Goal: Transaction & Acquisition: Purchase product/service

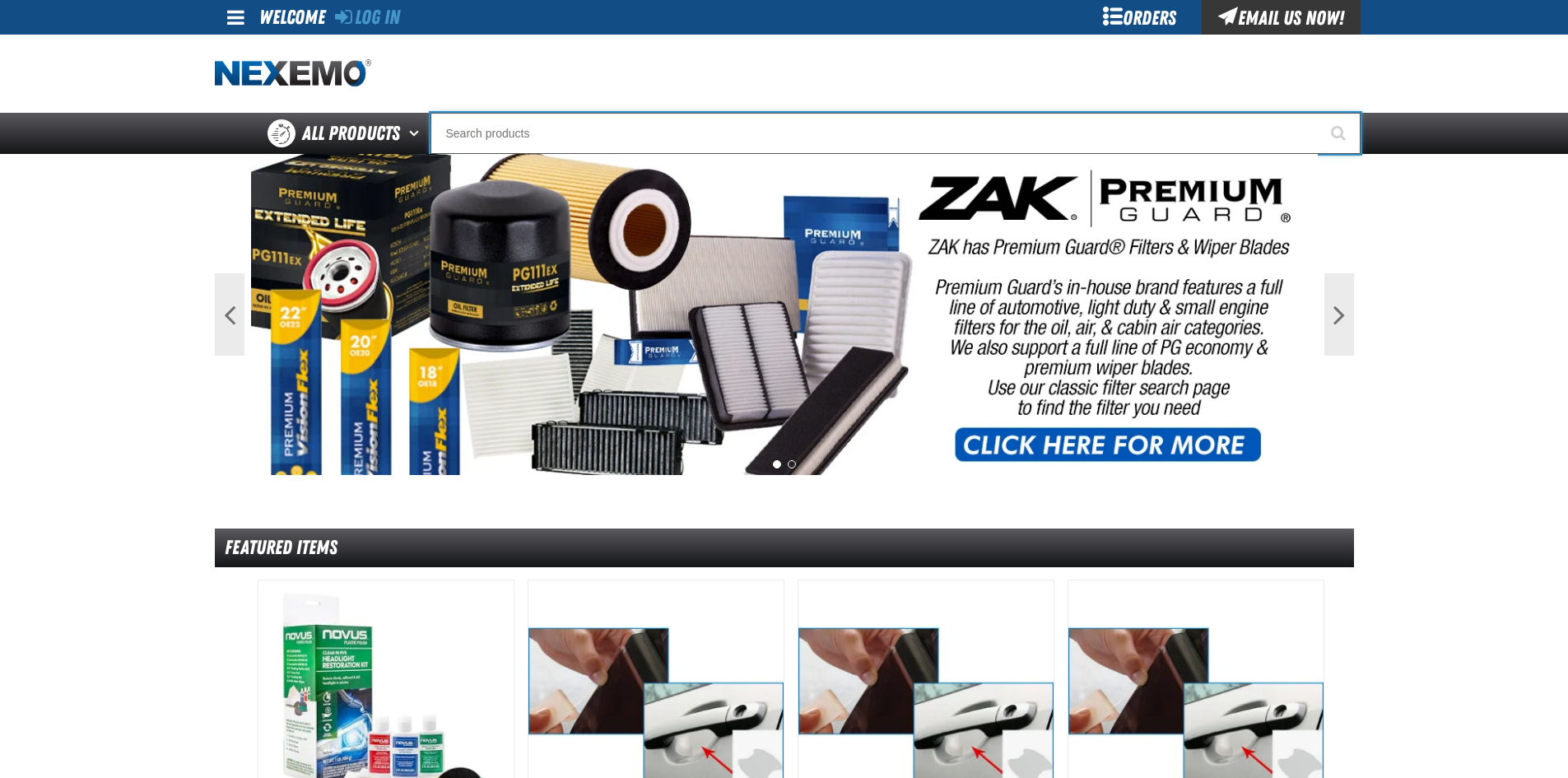
click at [617, 142] on input "Search" at bounding box center [895, 134] width 930 height 41
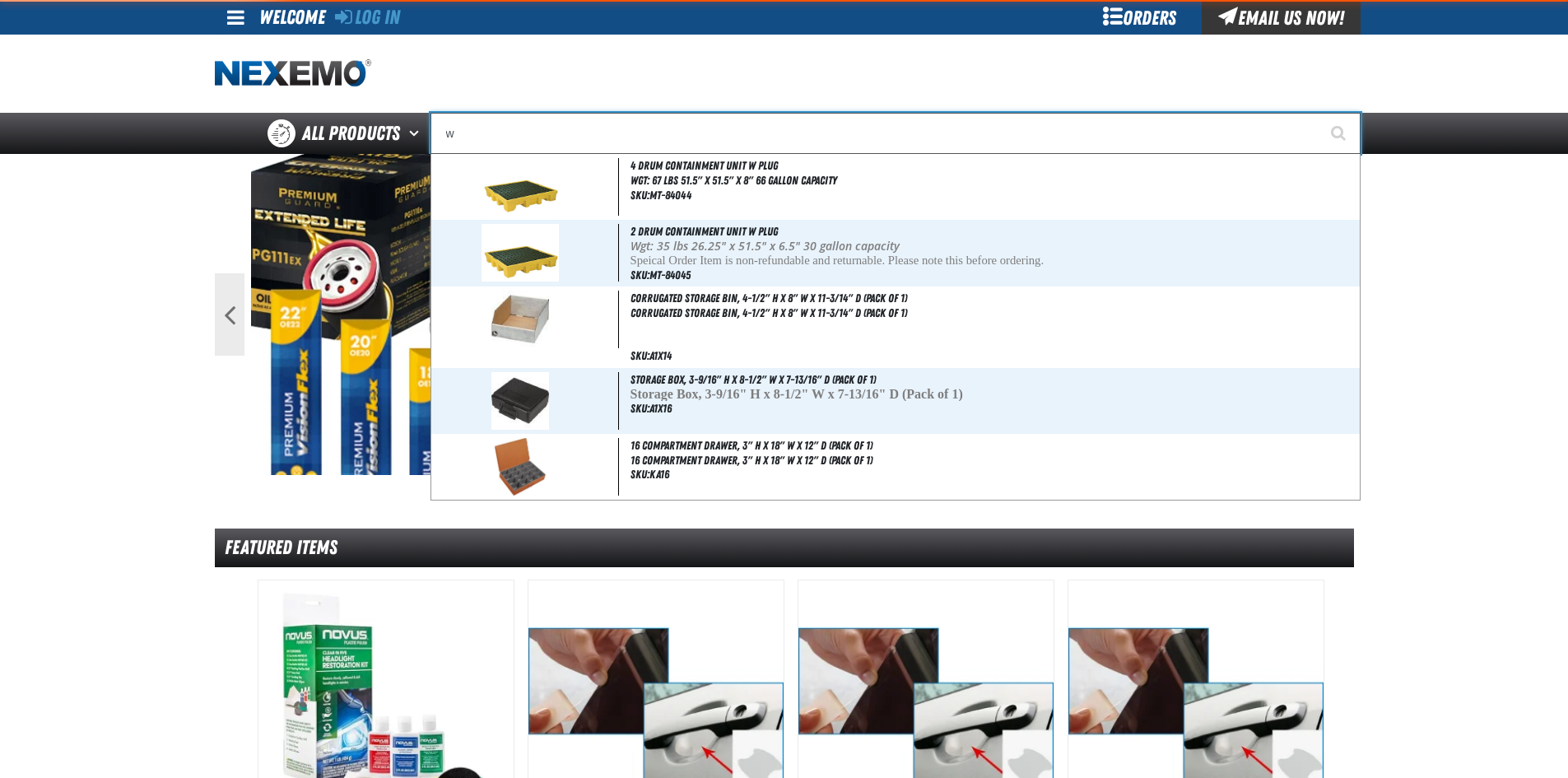
type input "wi"
type input "wi-FI"
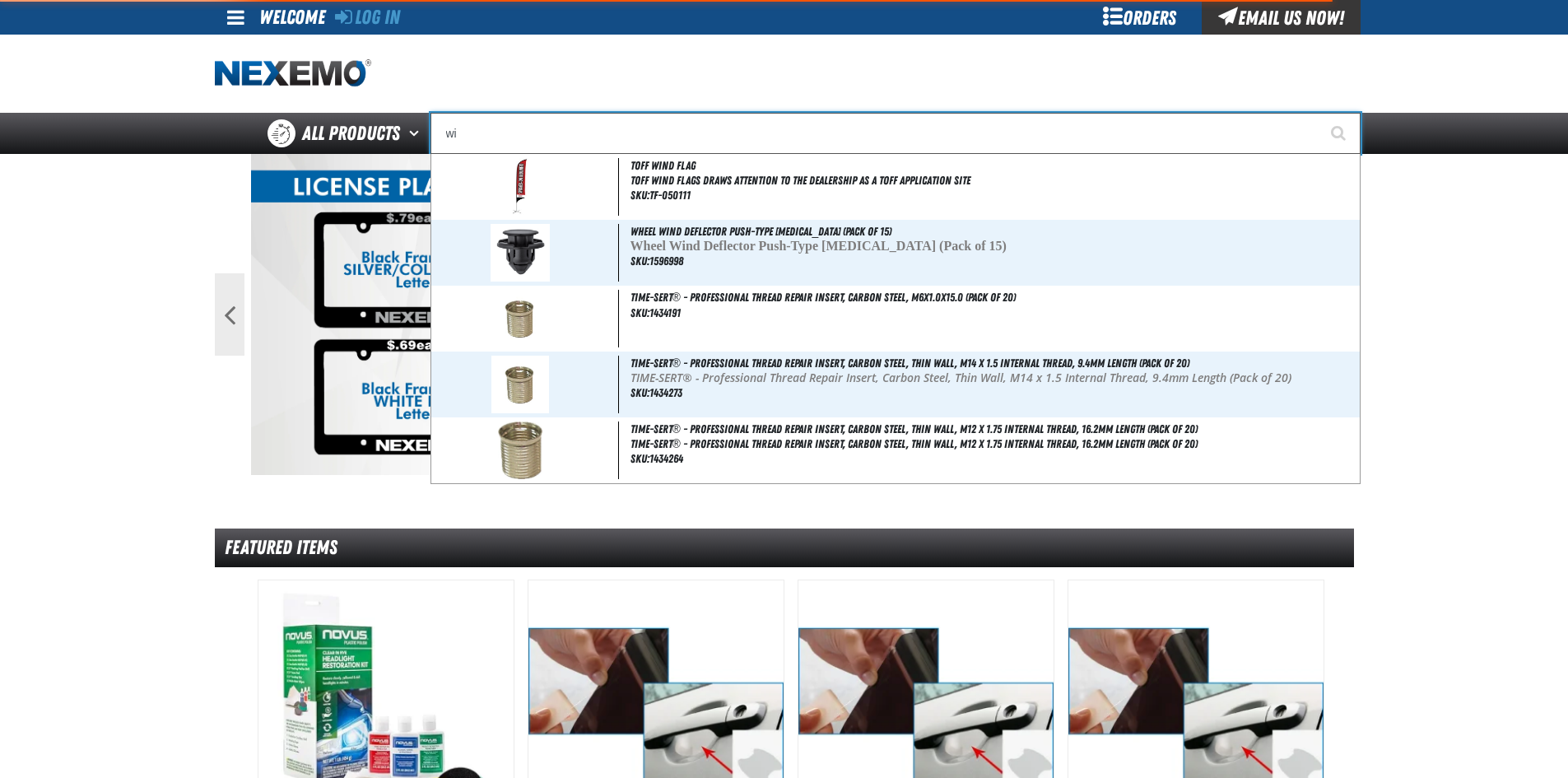
type input "w"
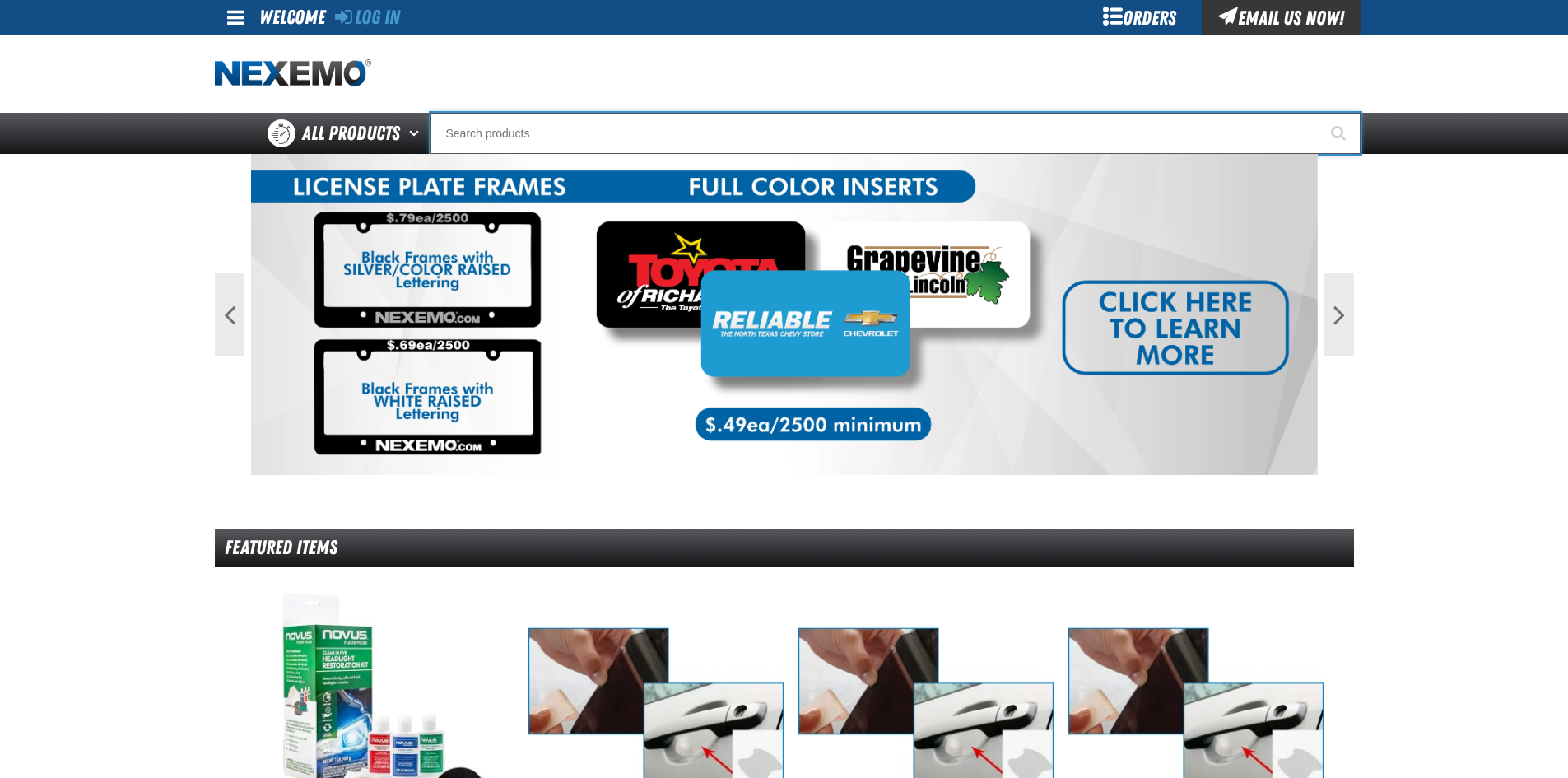
type input "p"
type input "perfect P Series 0.25-ounce Lead Wheel Weight"
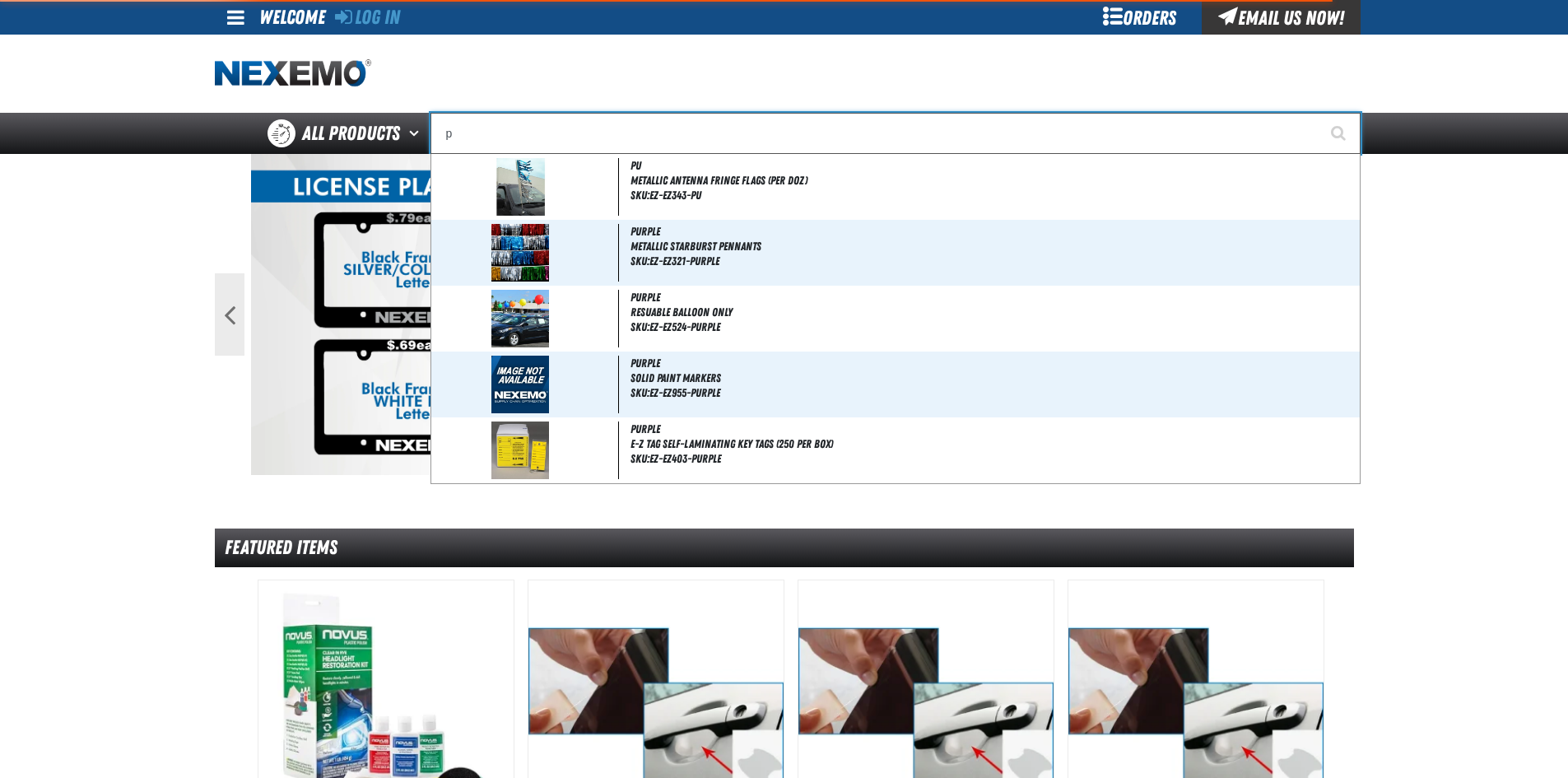
type input "po"
type input "poWER"
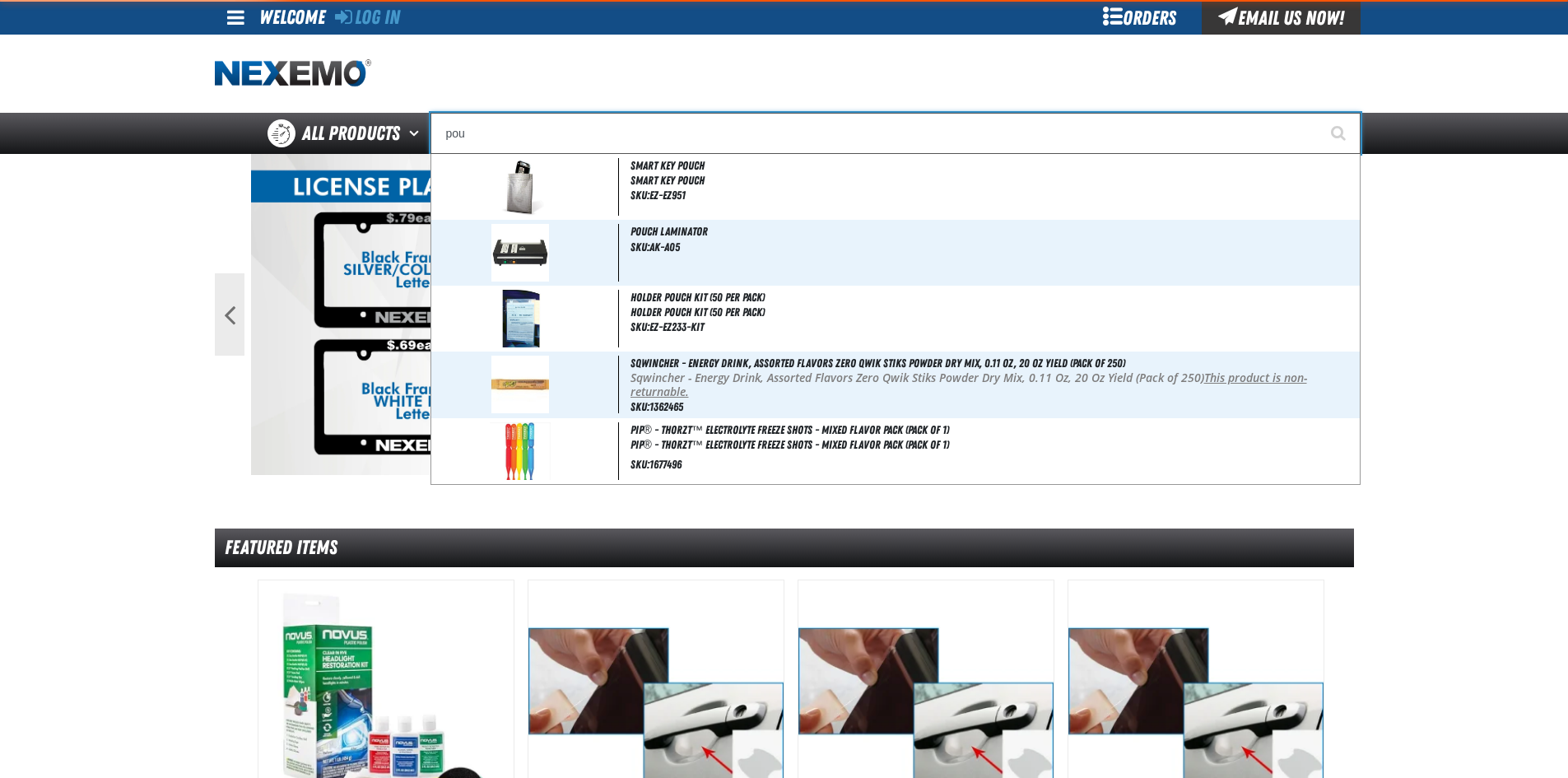
type input "po"
type input "poWER"
type input "p"
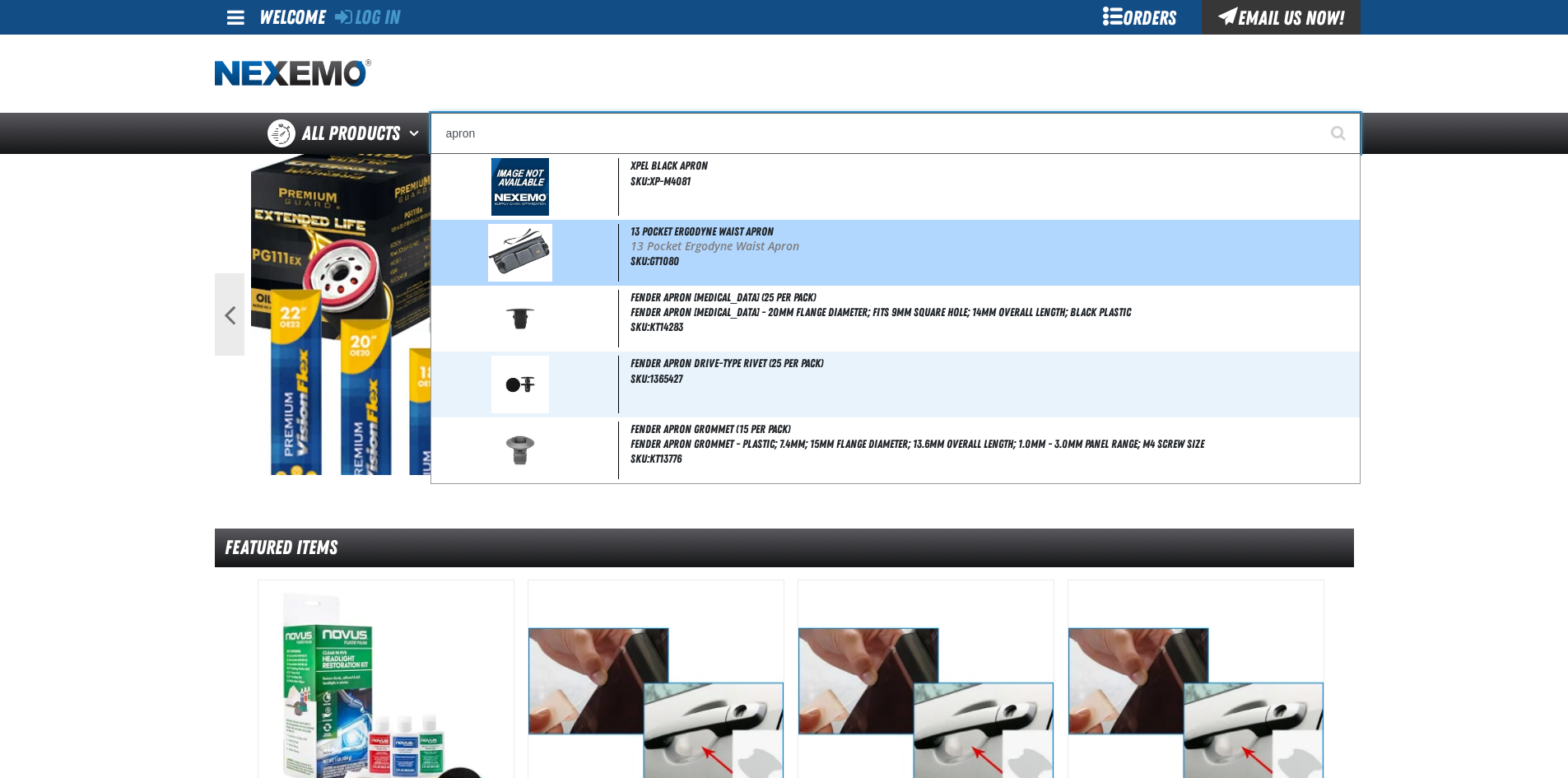
click at [725, 233] on span "13 Pocket Ergodyne Waist Apron" at bounding box center [702, 232] width 143 height 13
type input "13 Pocket Ergodyne Waist Apron"
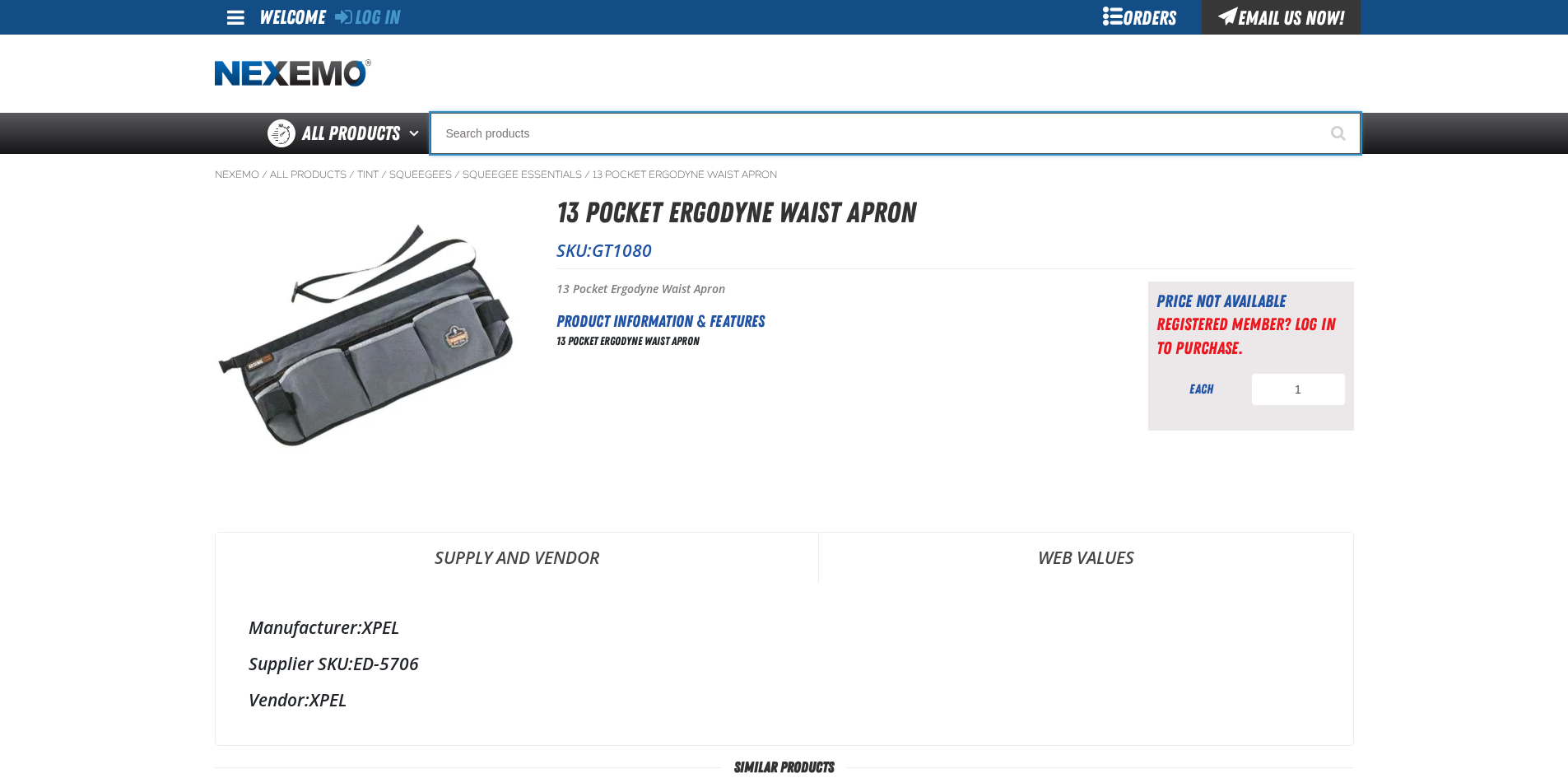
click at [608, 136] on input "Search" at bounding box center [895, 134] width 930 height 41
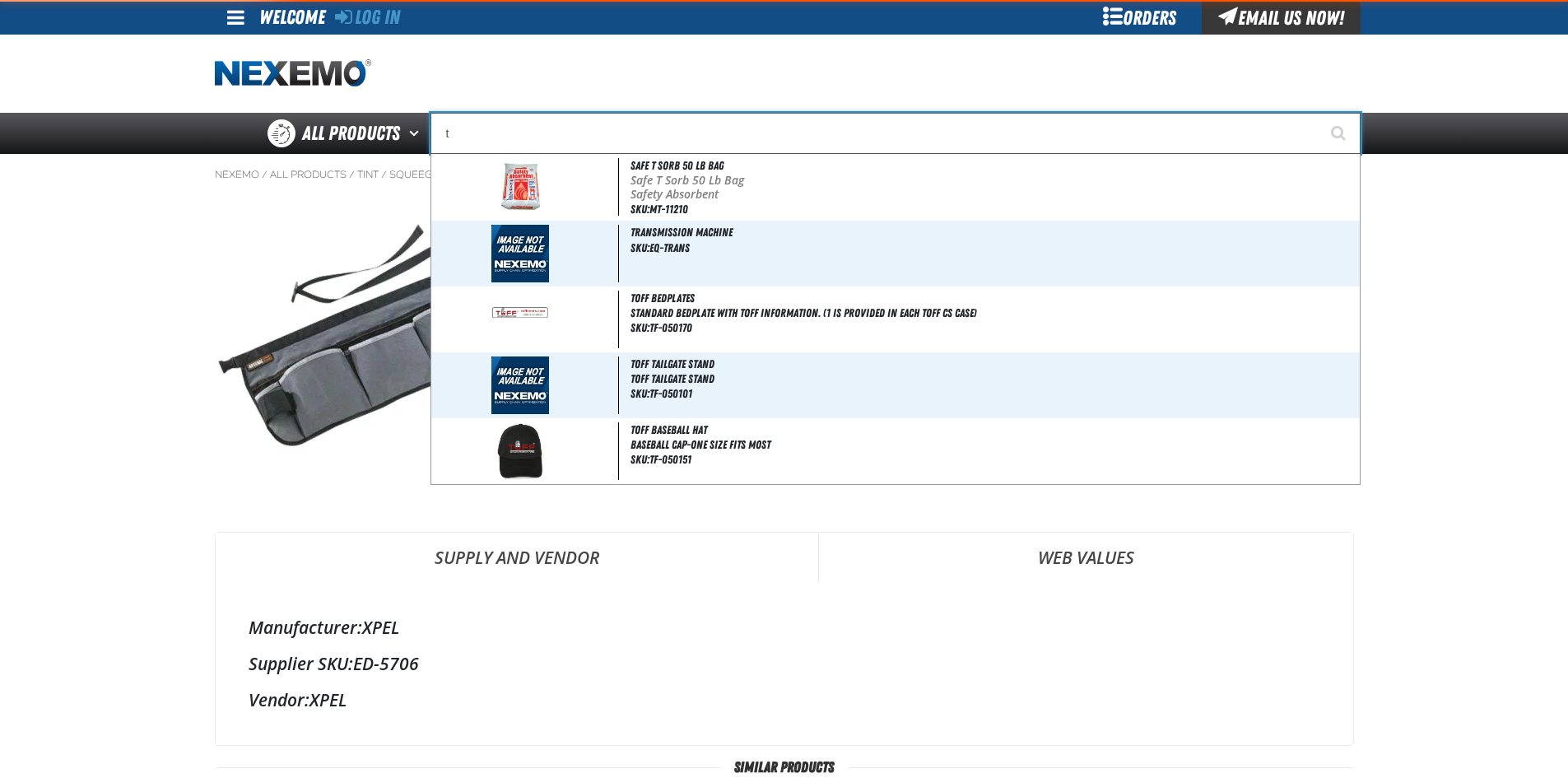
type input "ti"
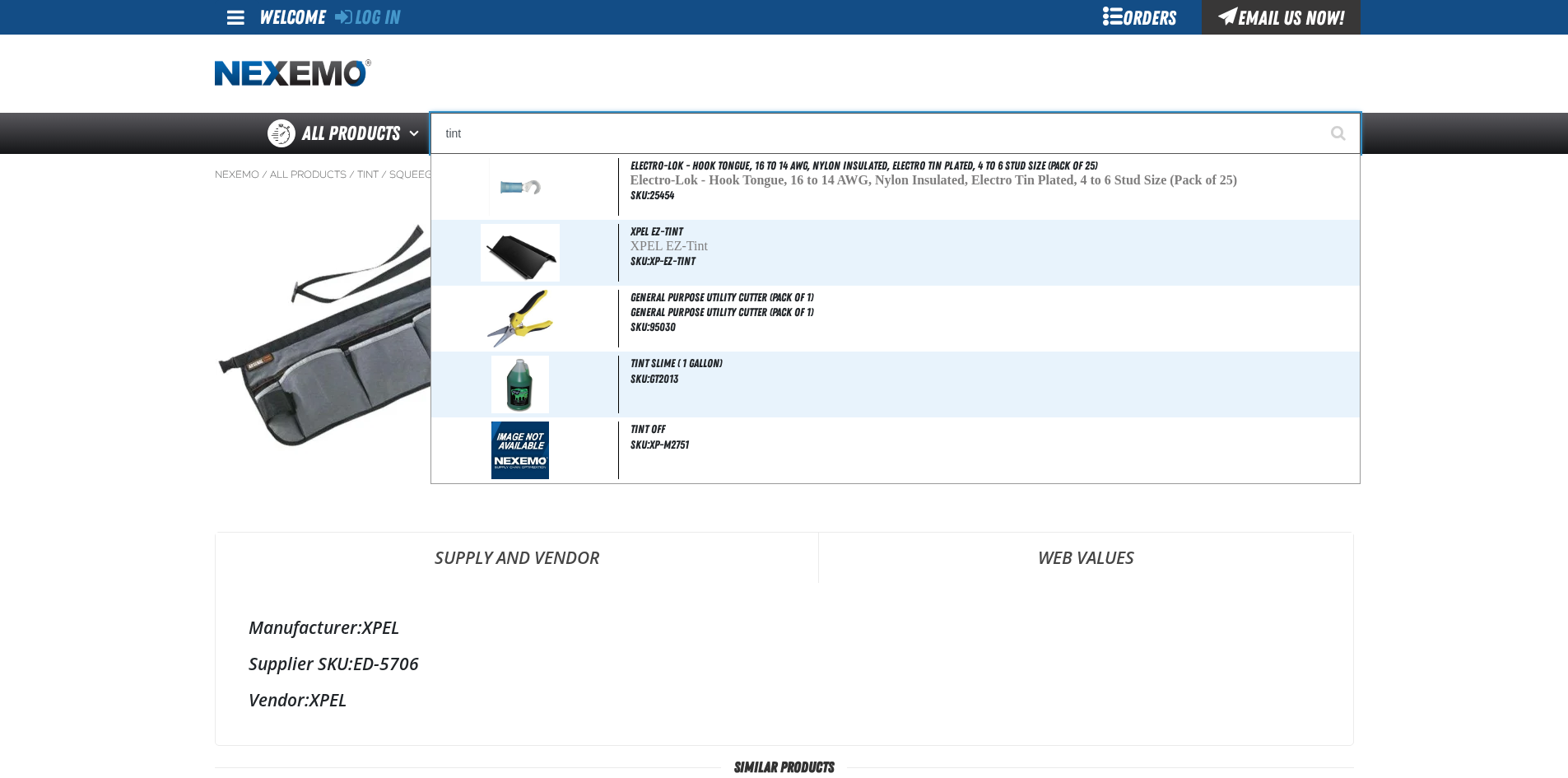
type input "tint"
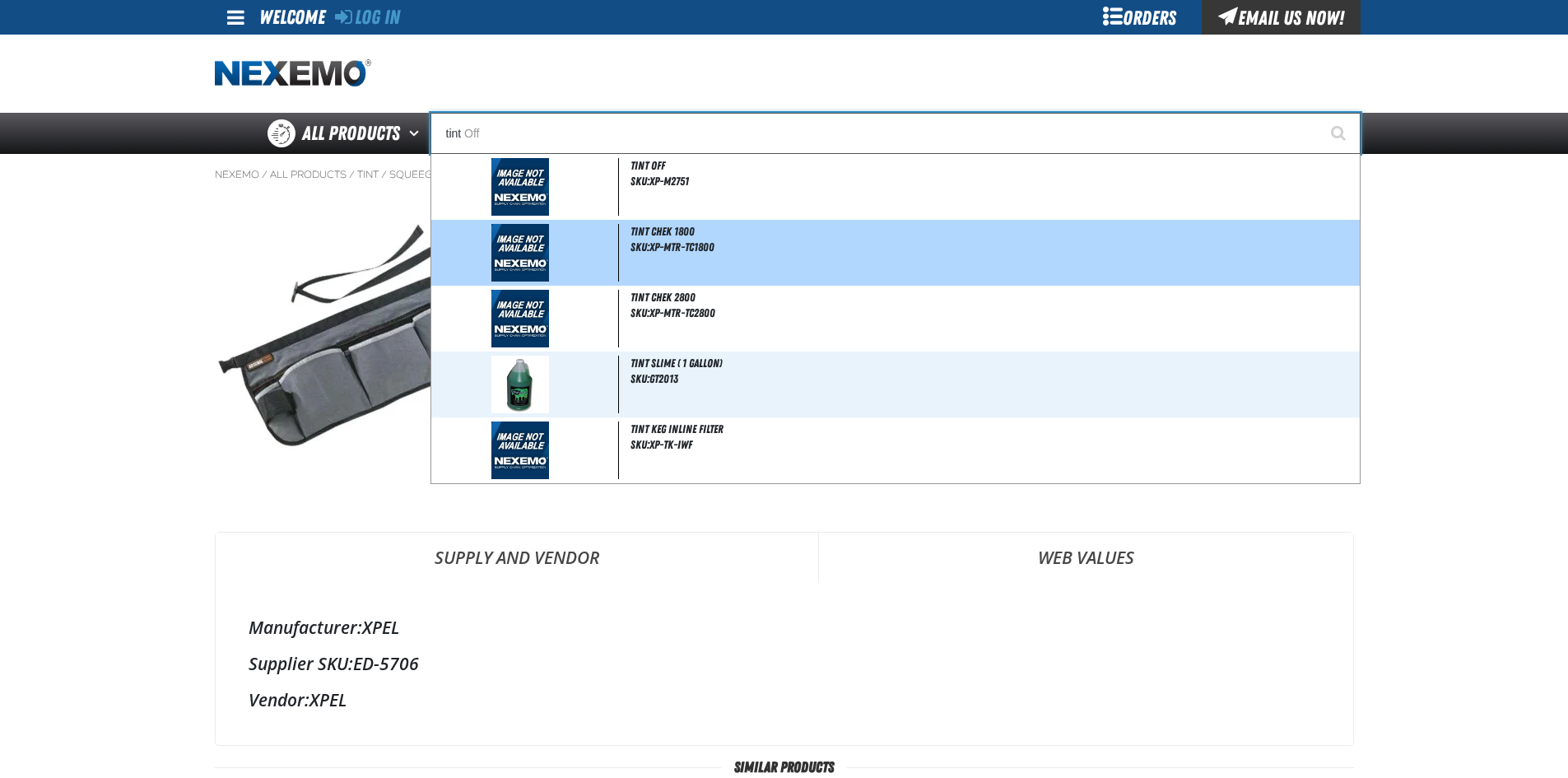
type input "tint Off"
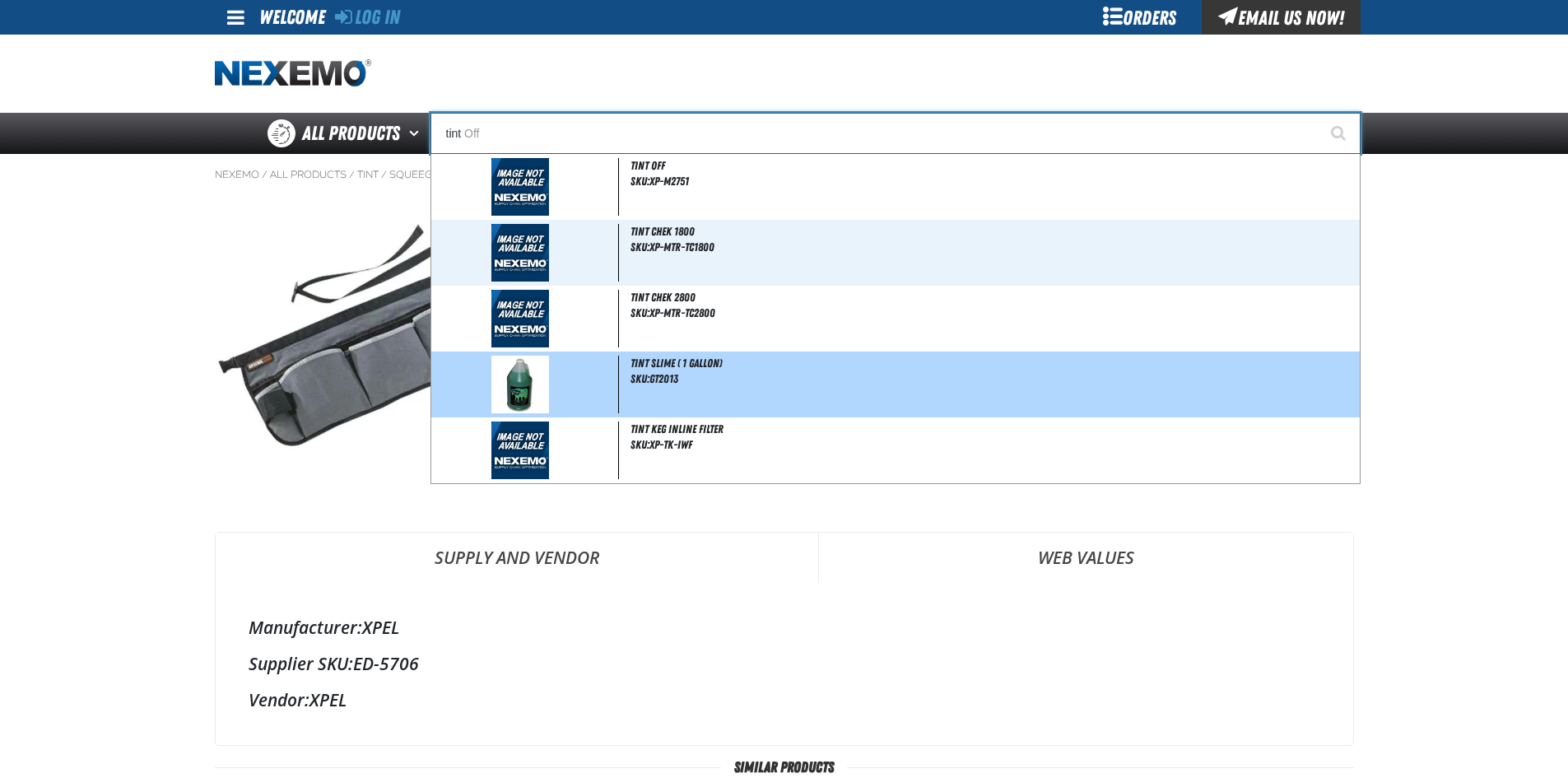
click at [754, 401] on div "Tint Slime ( 1 gallon) SKU:GT2013" at bounding box center [895, 384] width 928 height 66
type input "Tint Slime ( 1 gallon)"
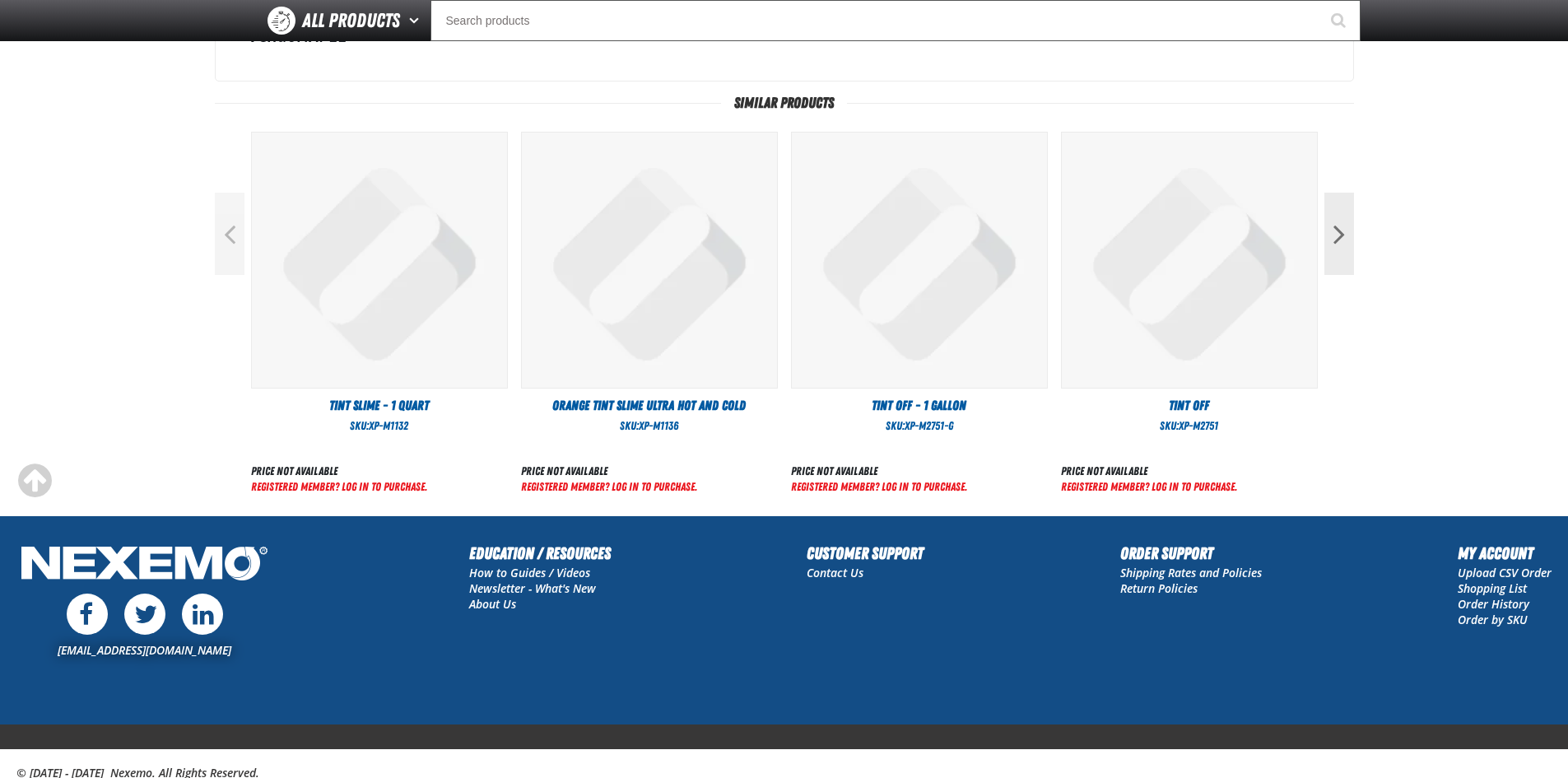
scroll to position [593, 0]
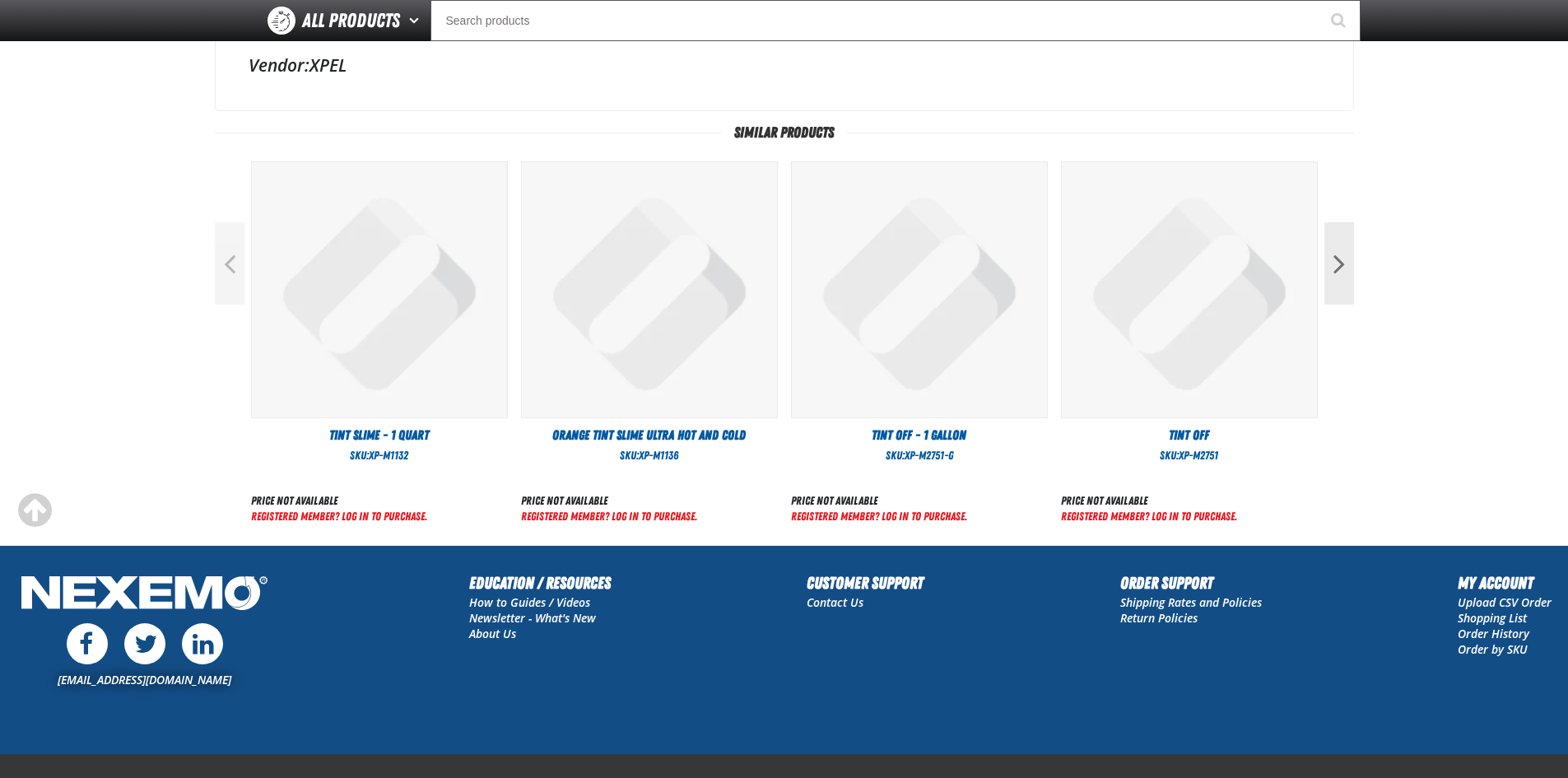
click at [969, 309] on img "View Details of the Tint Off - 1 Gallon" at bounding box center [920, 290] width 256 height 255
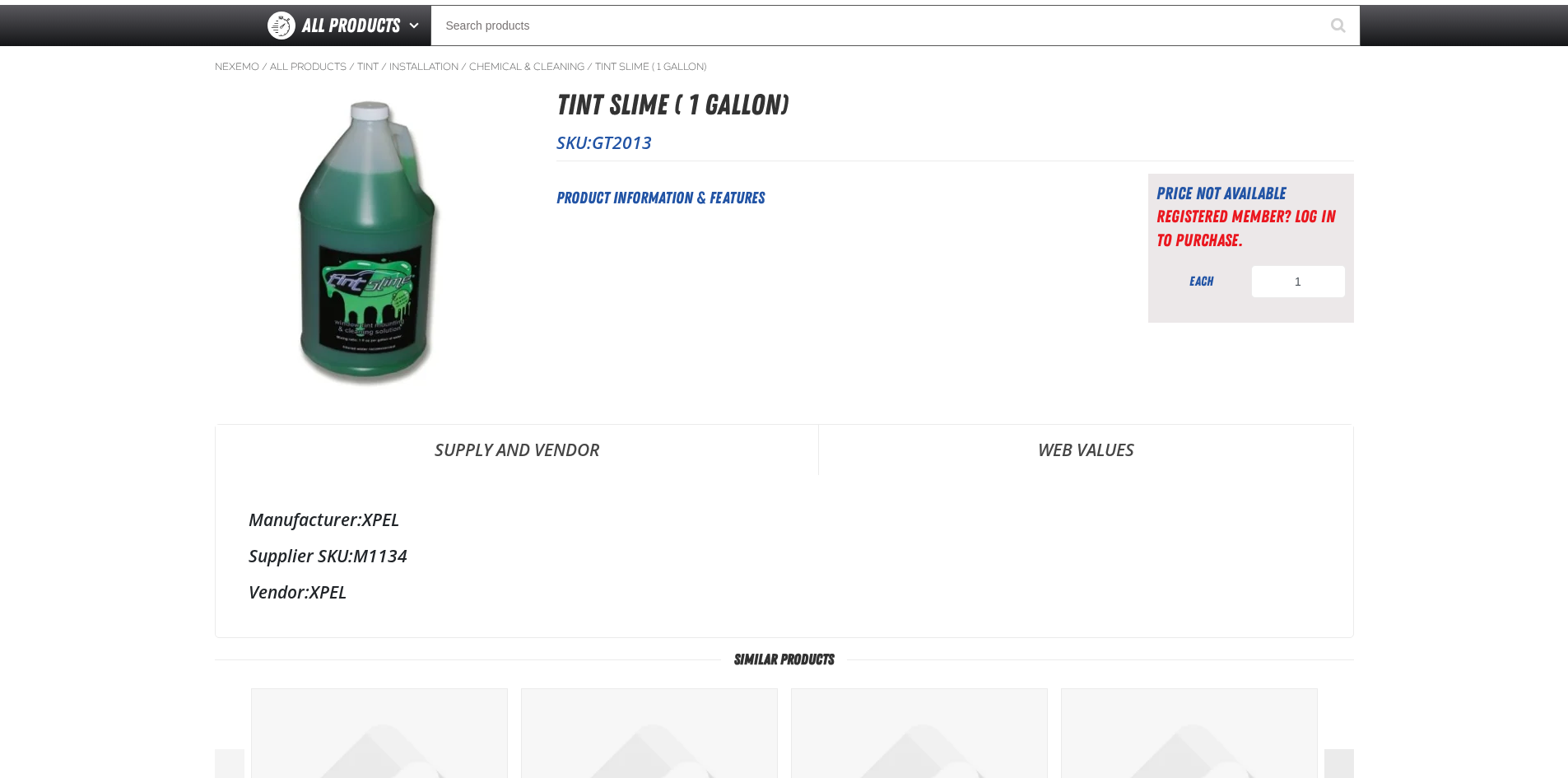
scroll to position [0, 0]
